Goal: Submit feedback/report problem: Submit feedback/report problem

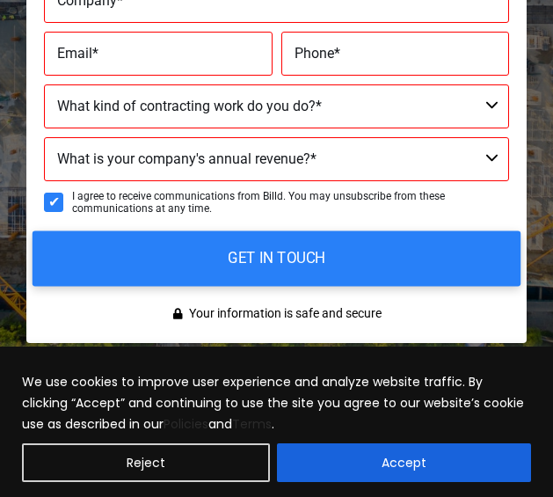
click at [33, 231] on input "GET IN TOUCH" at bounding box center [277, 258] width 488 height 55
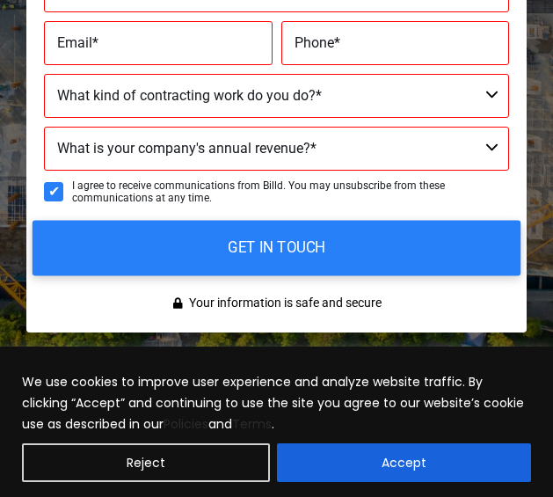
click at [33, 221] on input "GET IN TOUCH" at bounding box center [277, 248] width 488 height 55
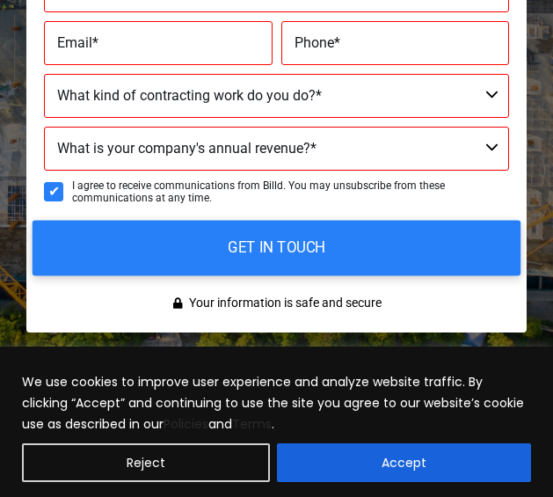
click at [33, 221] on input "GET IN TOUCH" at bounding box center [277, 248] width 488 height 55
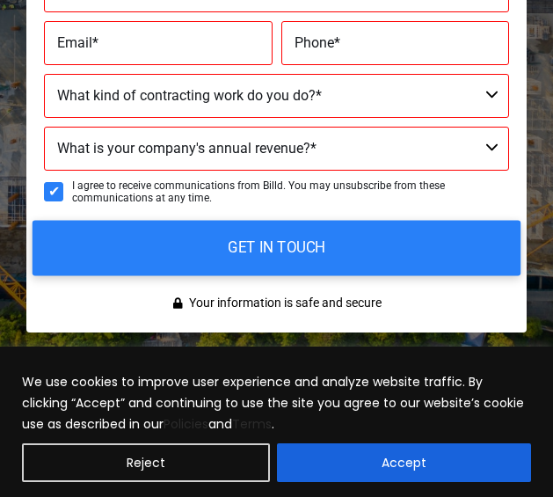
click at [33, 221] on input "GET IN TOUCH" at bounding box center [277, 248] width 488 height 55
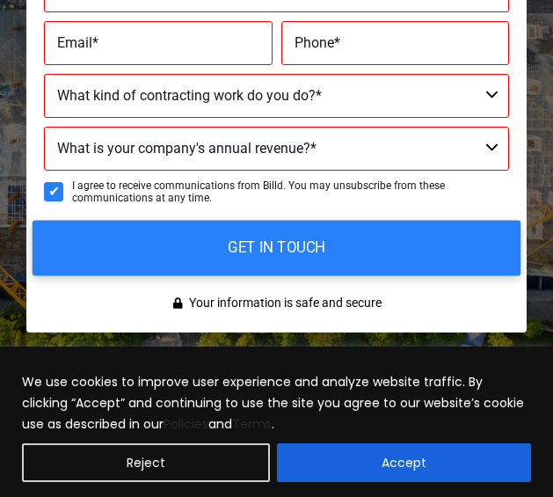
click at [33, 221] on input "GET IN TOUCH" at bounding box center [277, 248] width 488 height 55
